Goal: Navigation & Orientation: Find specific page/section

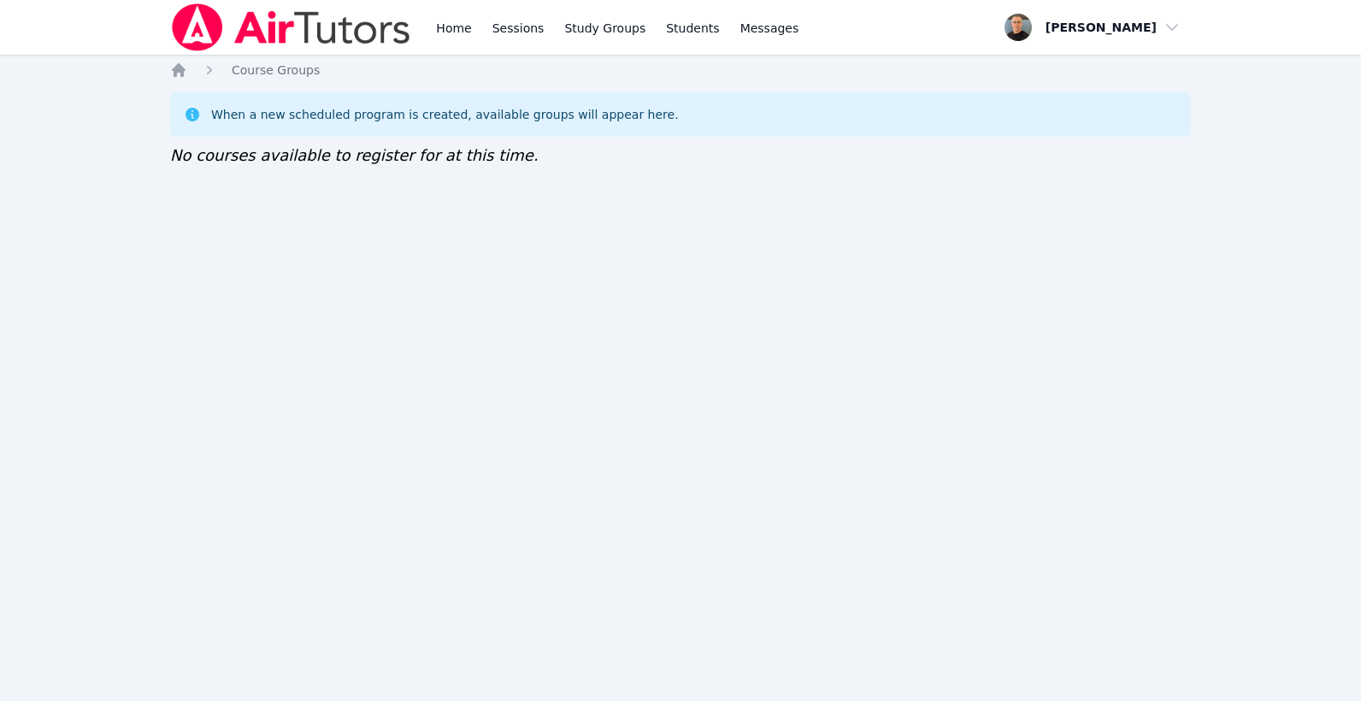
click at [792, 360] on div "Home Sessions Study Groups Students Messages Open user menu Taylor Arnold Open …" at bounding box center [680, 350] width 1361 height 701
